Goal: Information Seeking & Learning: Learn about a topic

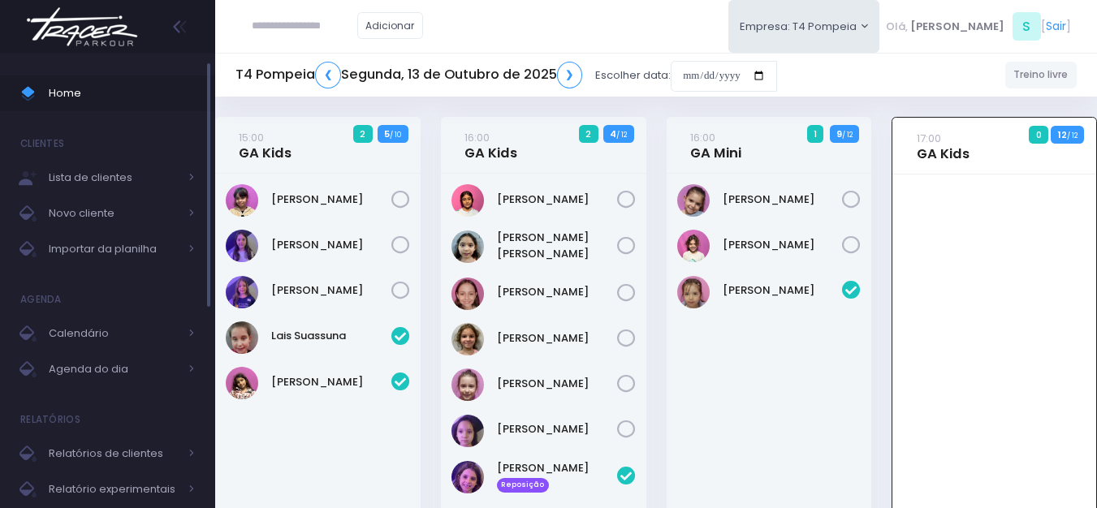
scroll to position [117, 0]
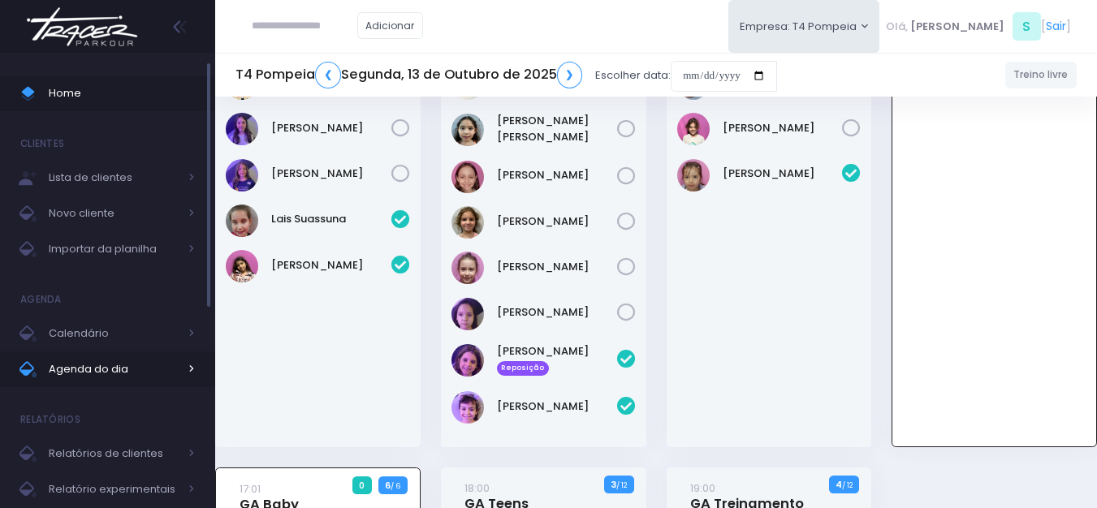
click at [135, 356] on link "Agenda do dia" at bounding box center [107, 370] width 215 height 36
click at [157, 369] on span "Agenda do dia" at bounding box center [114, 369] width 130 height 21
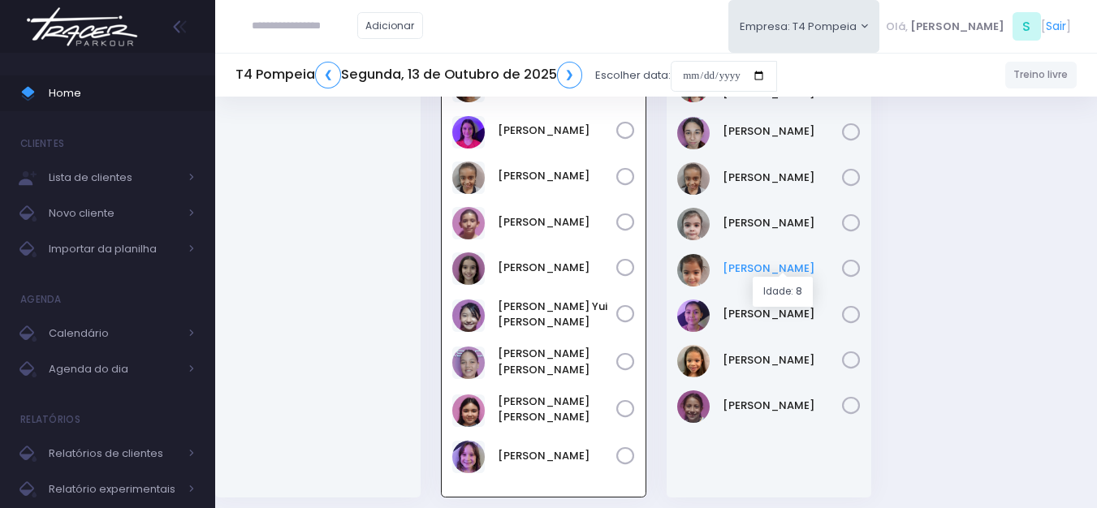
scroll to position [585, 0]
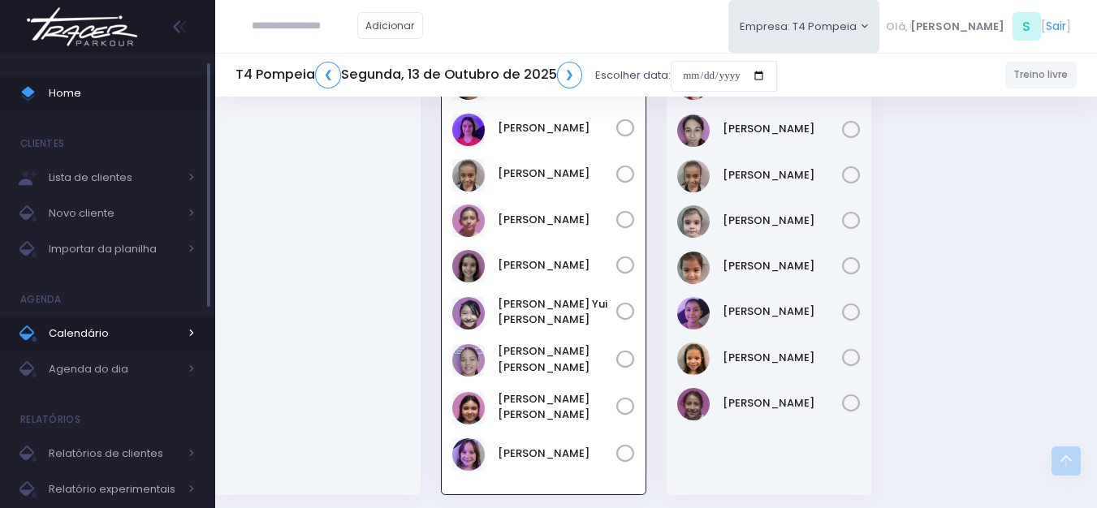
click at [78, 346] on link "Calendário" at bounding box center [107, 334] width 215 height 36
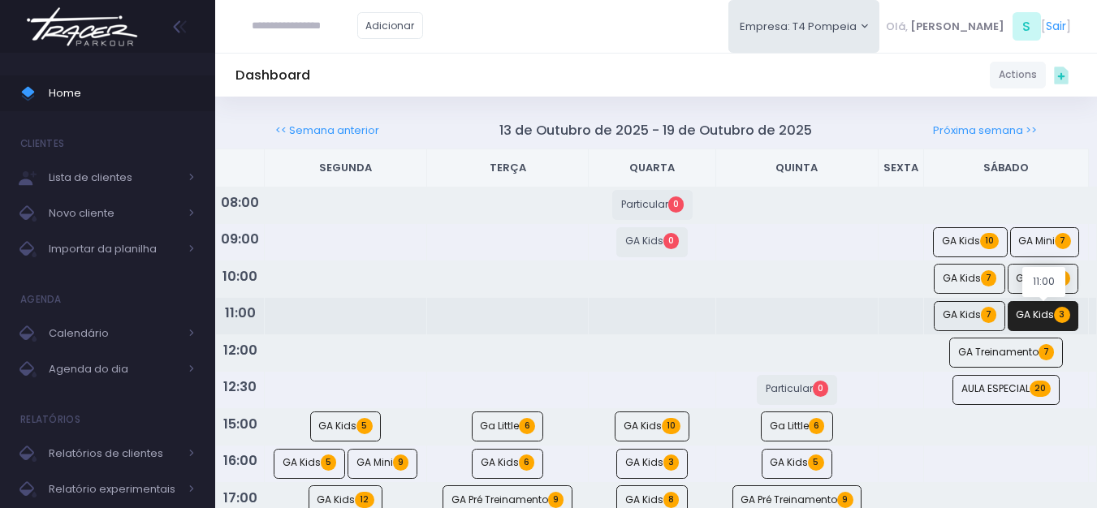
click at [1041, 308] on link "GA Kids 3" at bounding box center [1043, 316] width 71 height 30
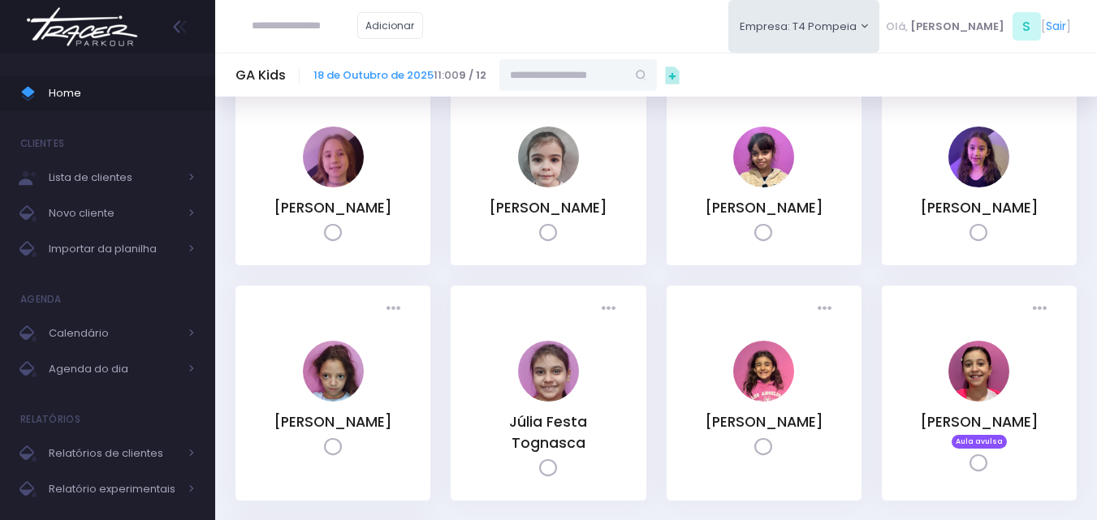
scroll to position [162, 0]
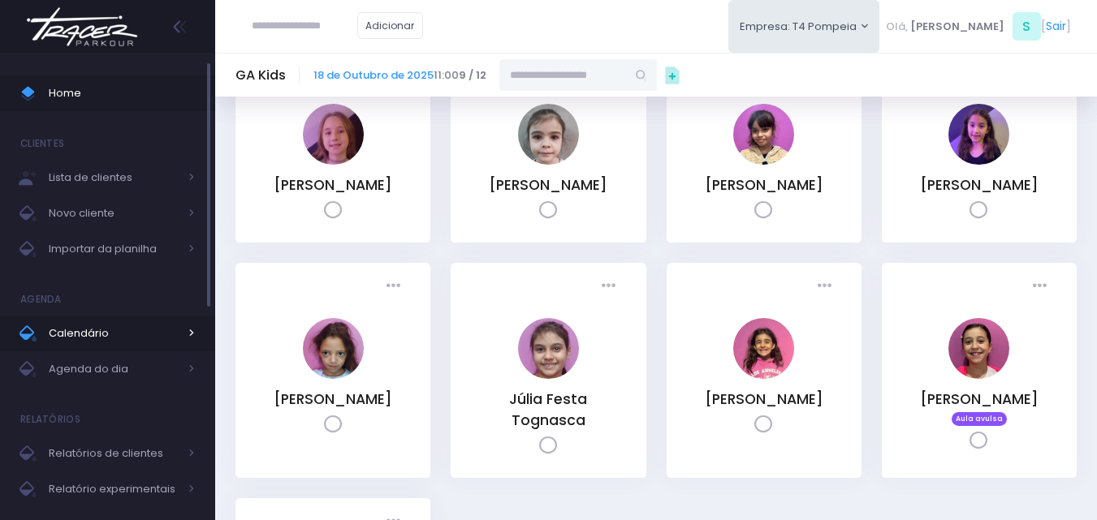
click at [97, 337] on span "Calendário" at bounding box center [114, 333] width 130 height 21
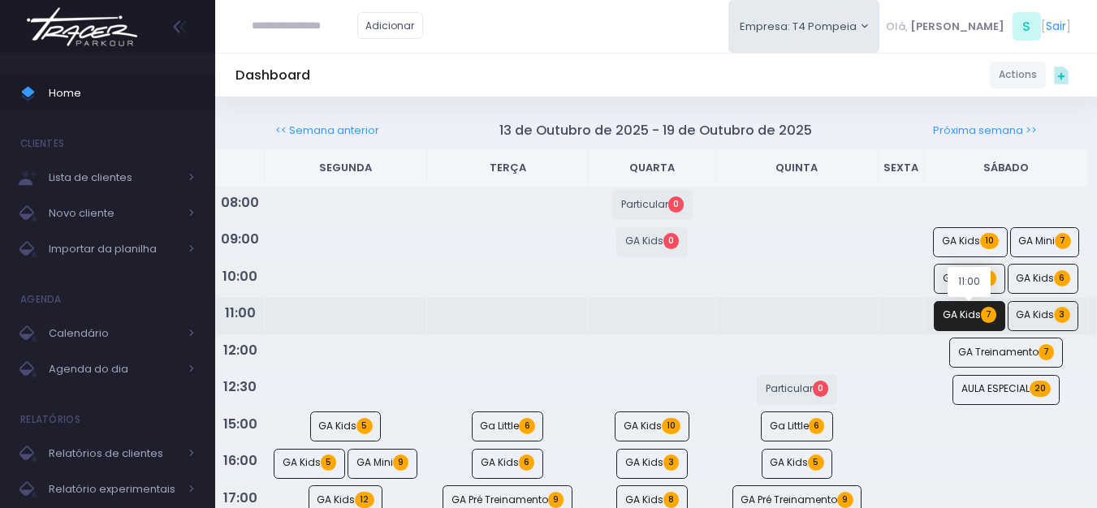
click at [974, 321] on link "GA Kids 7" at bounding box center [969, 316] width 71 height 30
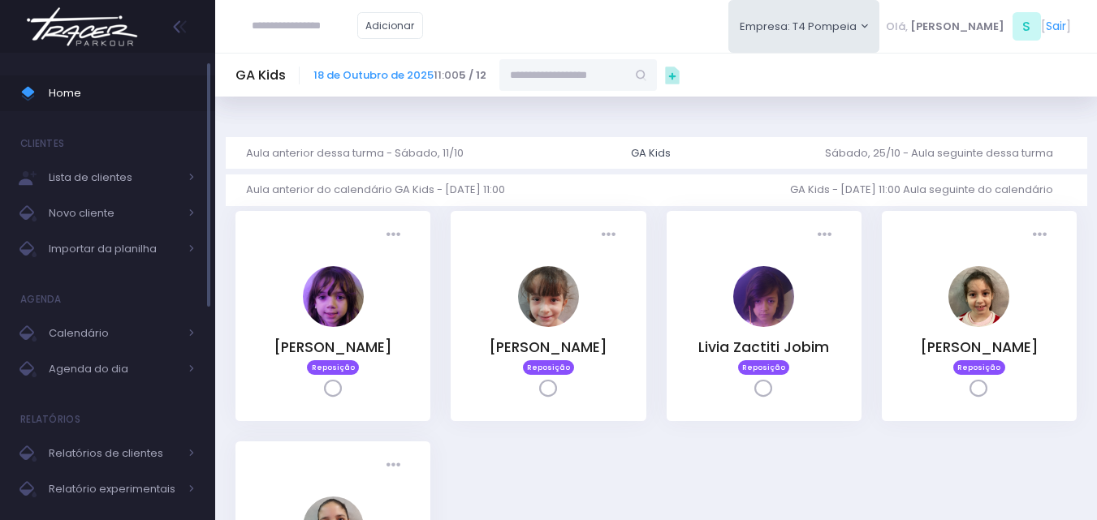
click at [123, 101] on span "Home" at bounding box center [122, 93] width 146 height 21
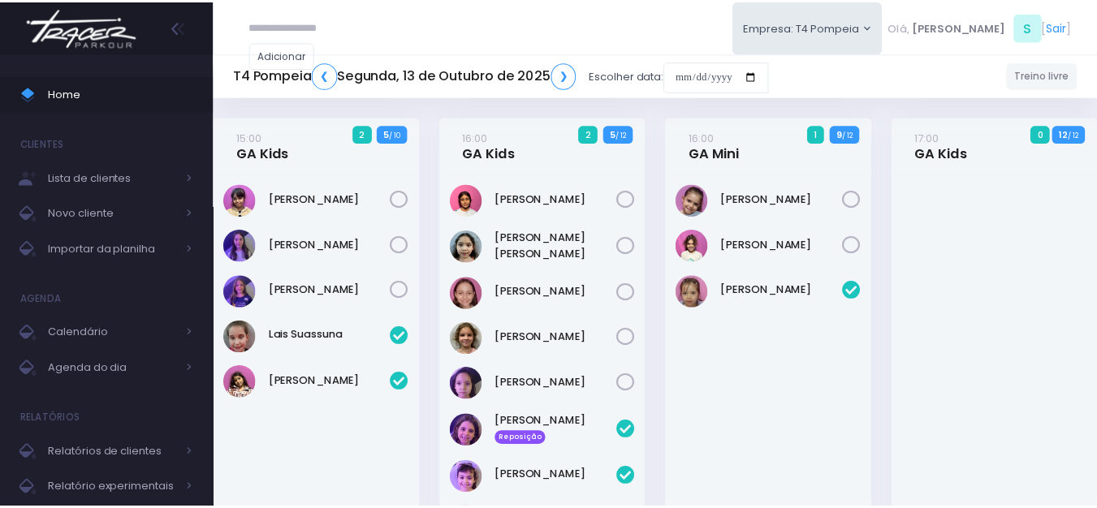
scroll to position [585, 0]
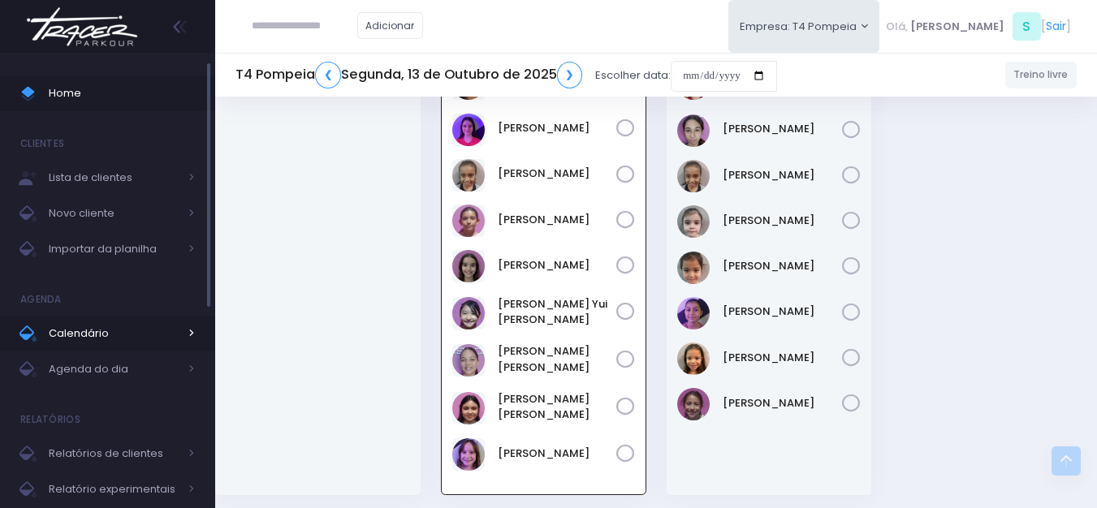
click at [119, 340] on span "Calendário" at bounding box center [114, 333] width 130 height 21
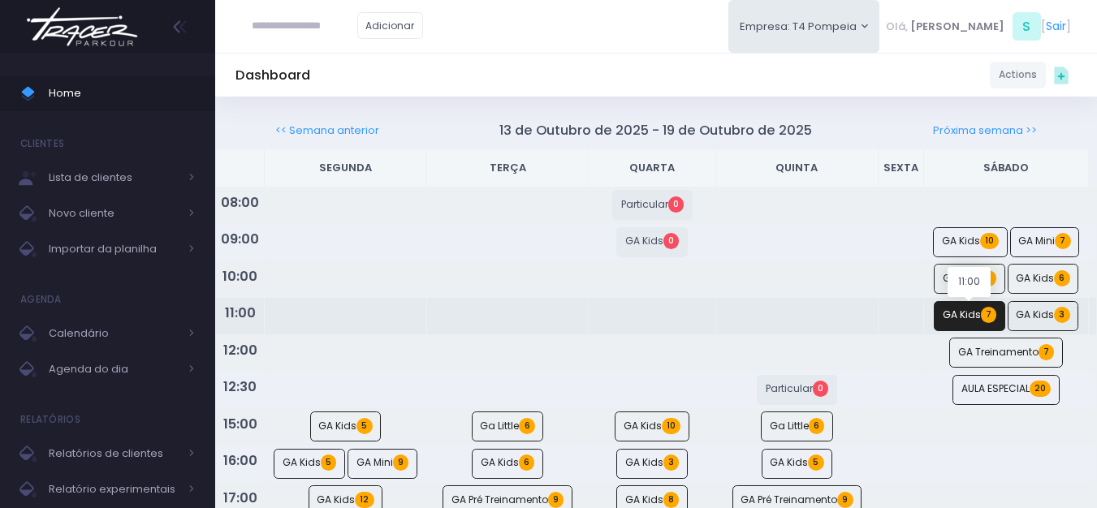
click at [956, 307] on link "GA Kids 7" at bounding box center [969, 316] width 71 height 30
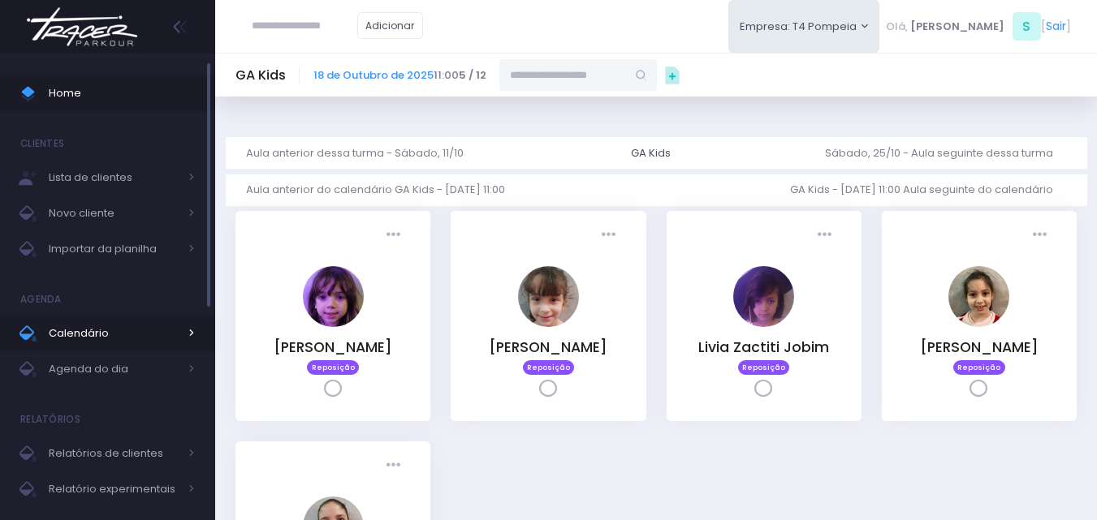
click at [155, 338] on span "Calendário" at bounding box center [114, 333] width 130 height 21
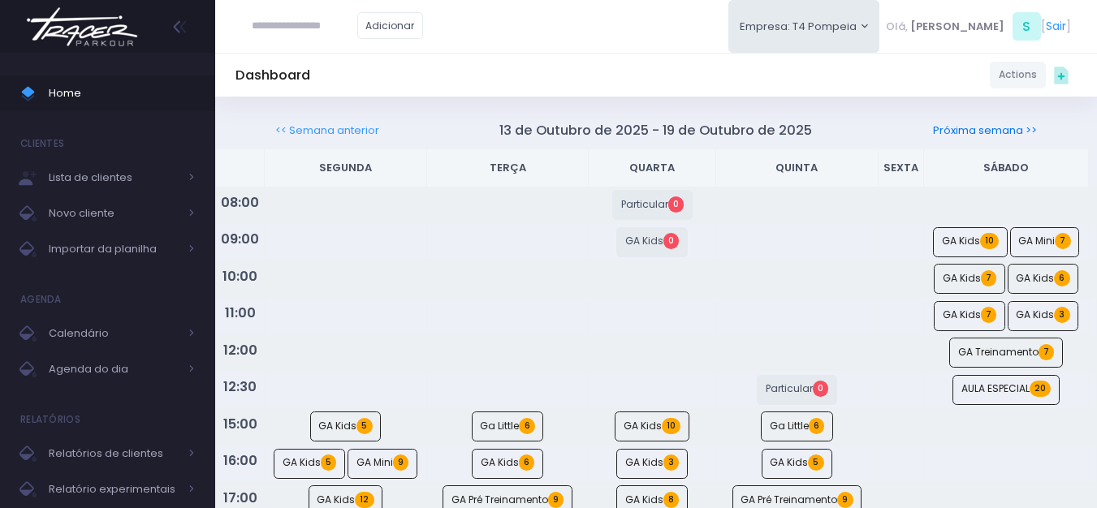
click at [1010, 127] on link "Próxima semana >>" at bounding box center [985, 130] width 104 height 15
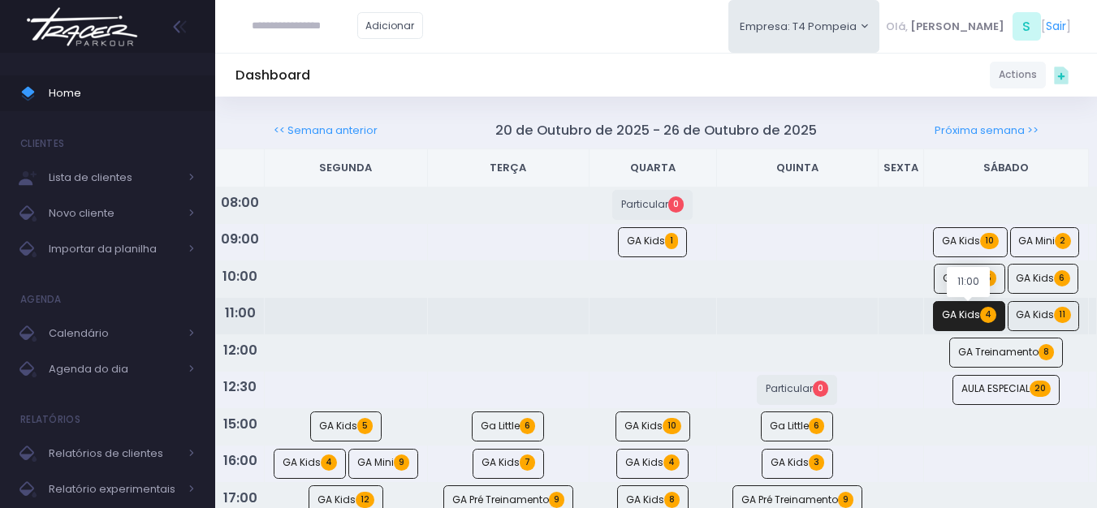
click at [974, 320] on link "GA Kids 4" at bounding box center [969, 316] width 72 height 30
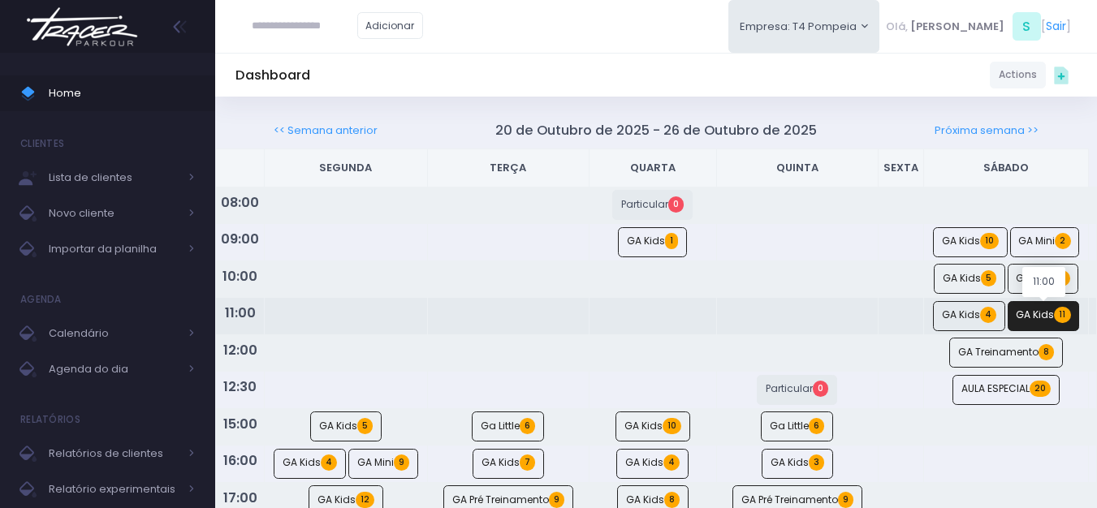
click at [1062, 315] on span "11" at bounding box center [1062, 315] width 16 height 16
